Goal: Transaction & Acquisition: Purchase product/service

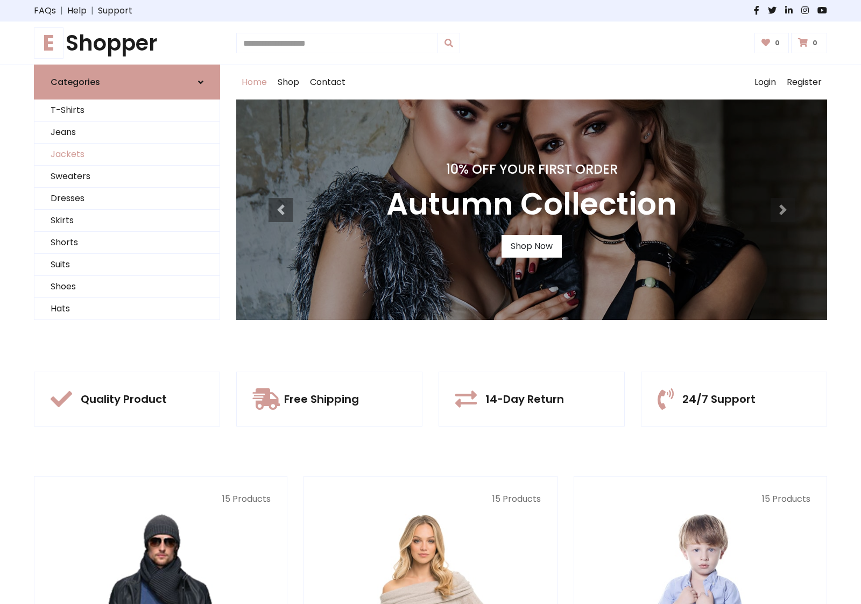
click at [127, 154] on link "Jackets" at bounding box center [126, 155] width 185 height 22
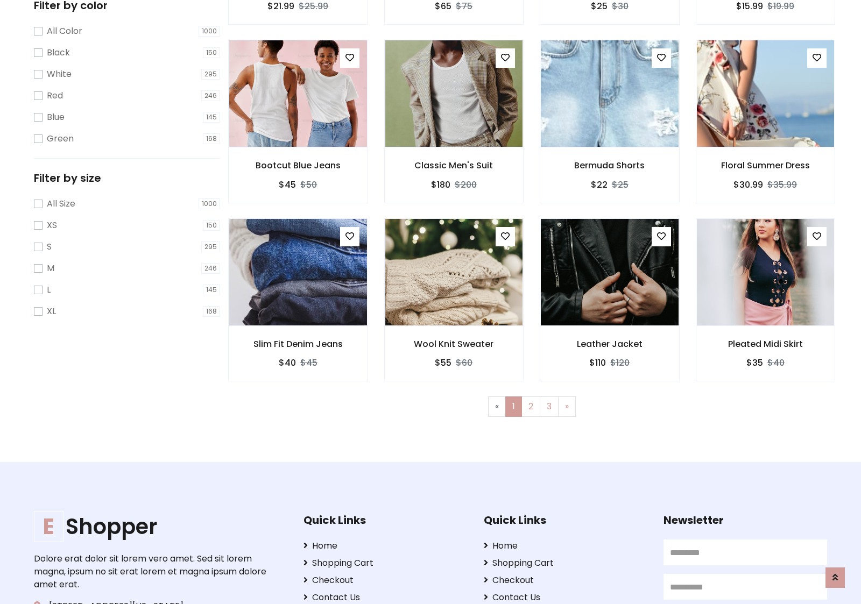
scroll to position [487, 0]
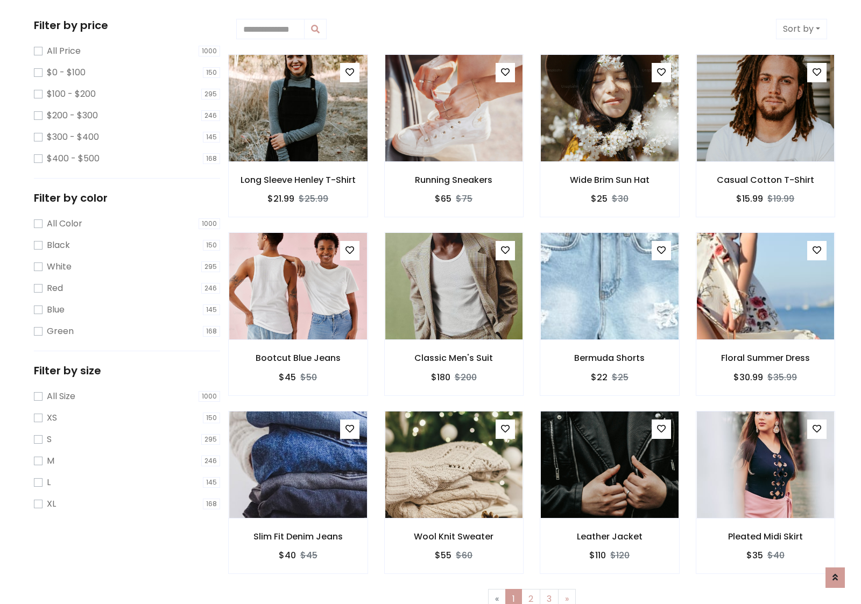
scroll to position [0, 0]
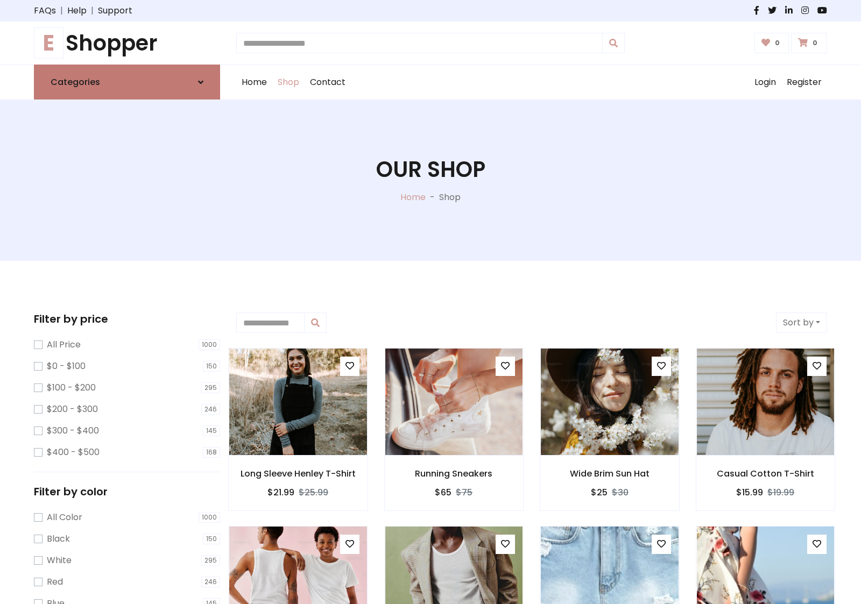
click at [127, 82] on link "Categories" at bounding box center [127, 82] width 186 height 35
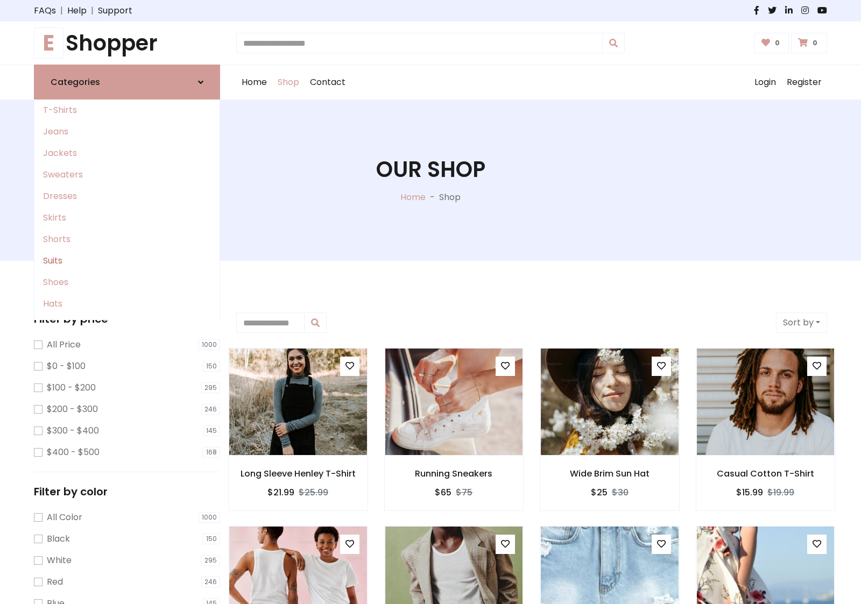
click at [127, 261] on link "Suits" at bounding box center [126, 261] width 185 height 22
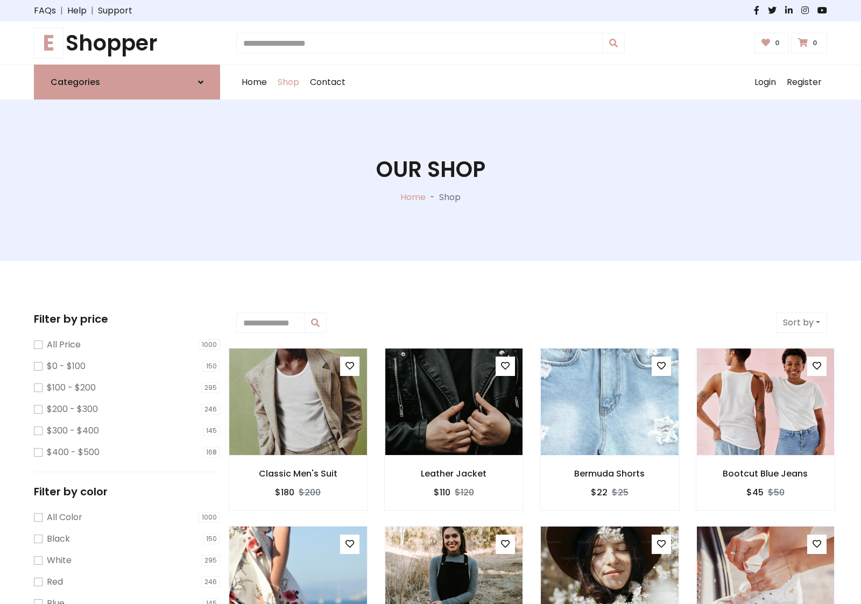
scroll to position [594, 0]
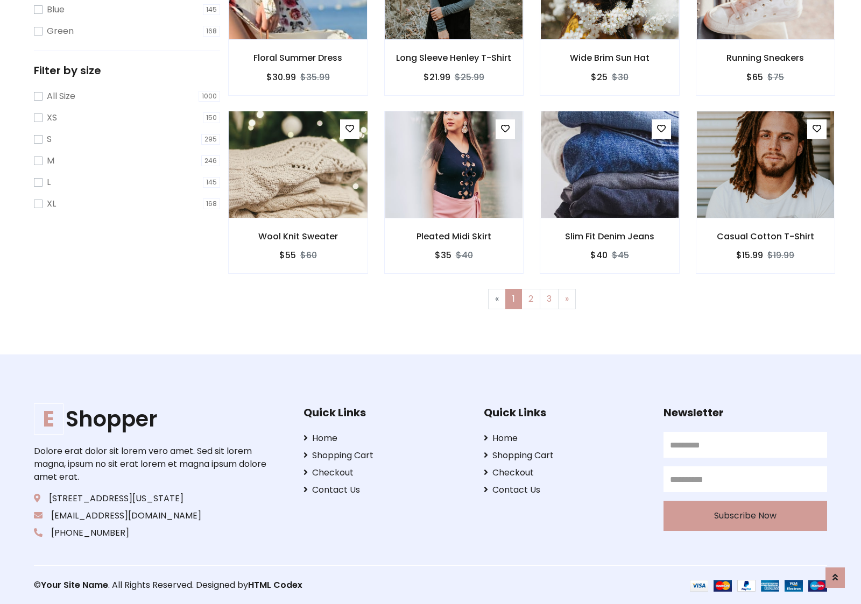
click at [298, 164] on img at bounding box center [297, 165] width 165 height 258
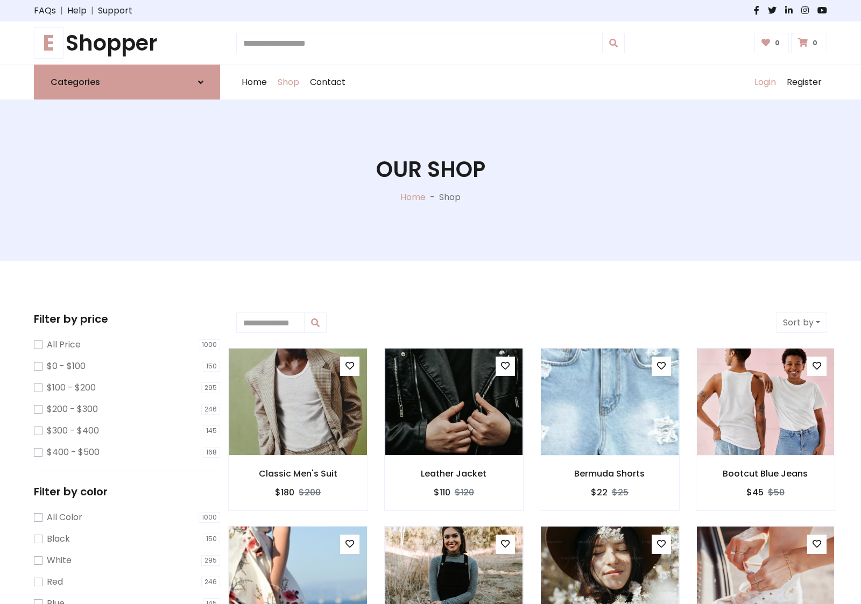
click at [765, 82] on link "Login" at bounding box center [765, 82] width 32 height 34
click at [201, 82] on icon at bounding box center [200, 82] width 5 height 9
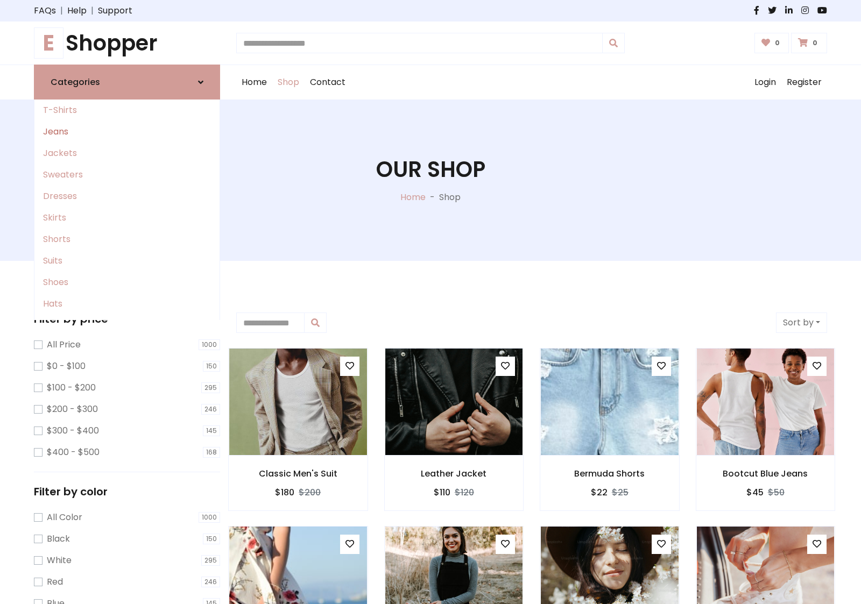
click at [127, 132] on link "Jeans" at bounding box center [126, 132] width 185 height 22
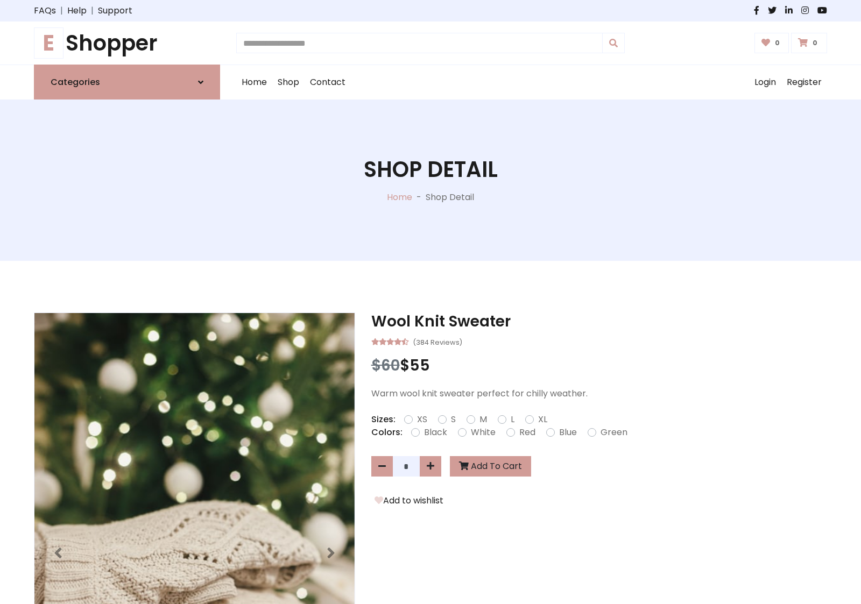
scroll to position [924, 0]
